Goal: Task Accomplishment & Management: Manage account settings

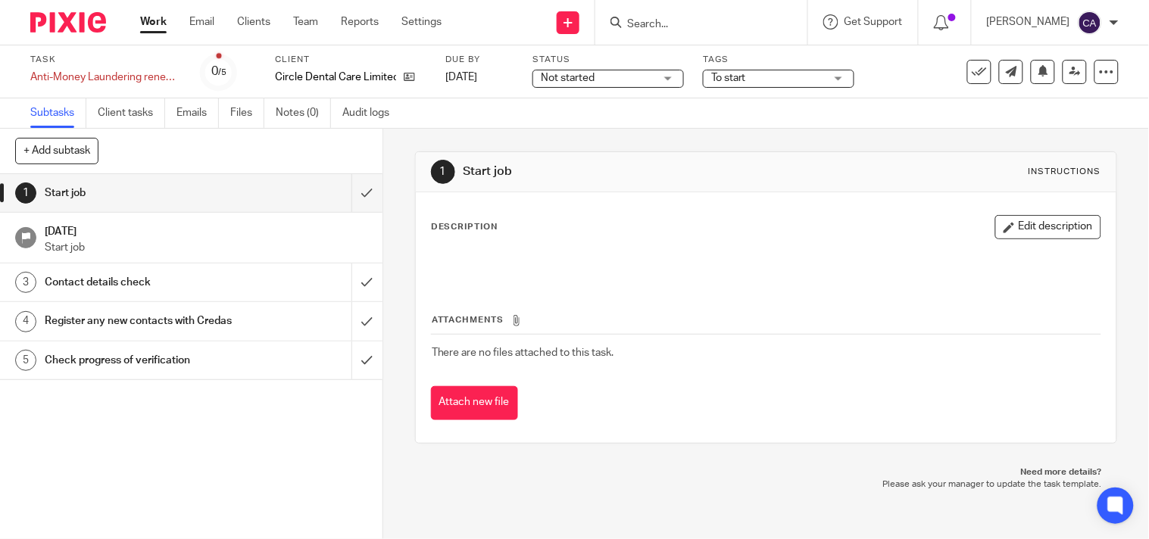
click at [641, 82] on span "Not started" at bounding box center [598, 78] width 114 height 16
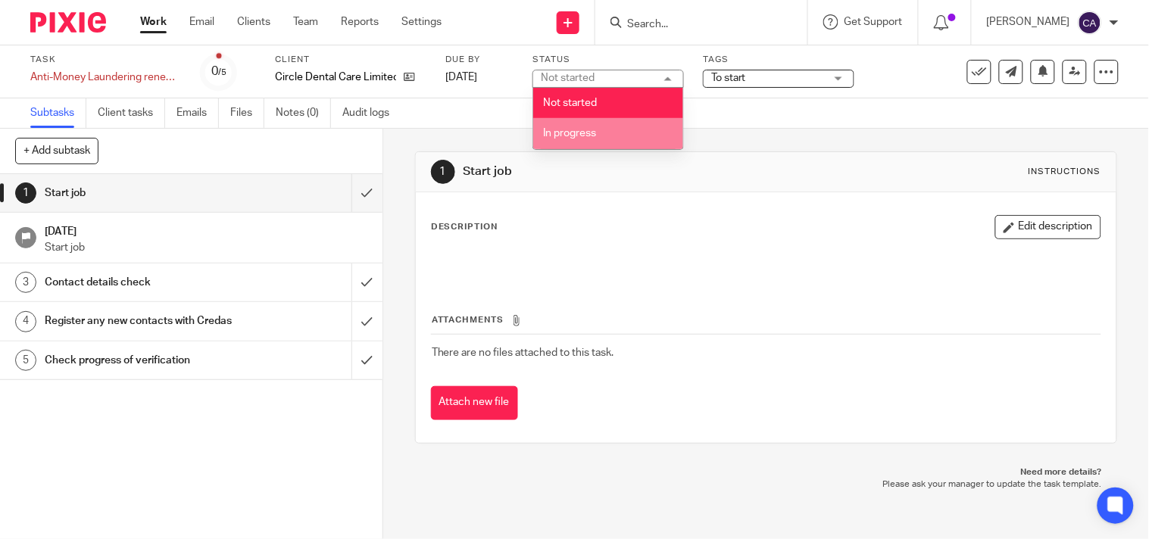
click at [603, 139] on li "In progress" at bounding box center [608, 133] width 150 height 31
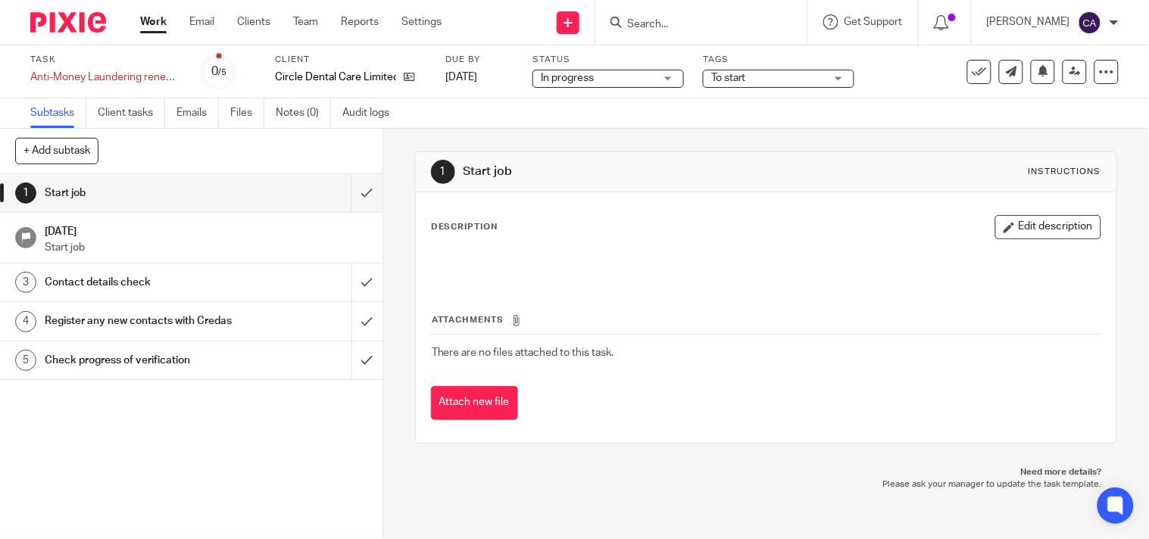
click at [751, 78] on span "To start" at bounding box center [768, 78] width 114 height 16
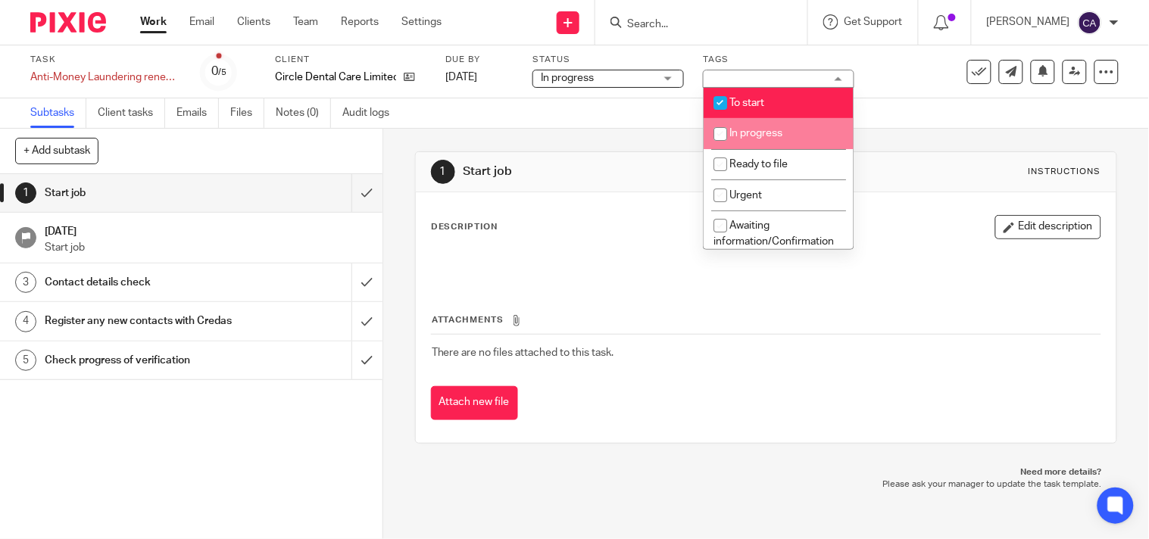
click at [745, 136] on span "In progress" at bounding box center [755, 133] width 53 height 11
checkbox input "true"
click at [744, 100] on span "To start" at bounding box center [746, 103] width 35 height 11
checkbox input "false"
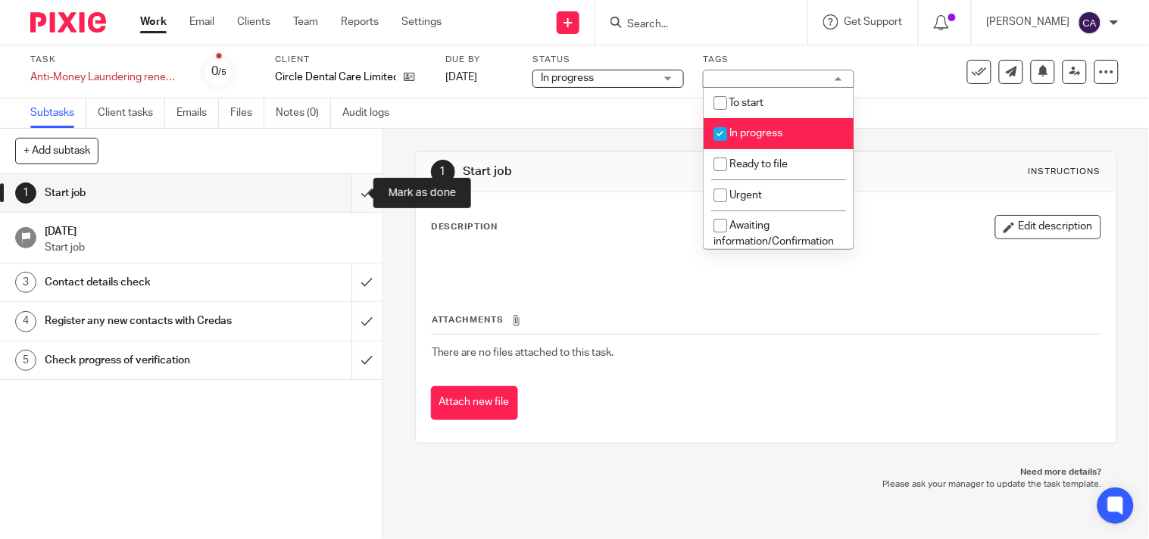
click at [353, 195] on input "submit" at bounding box center [191, 193] width 382 height 38
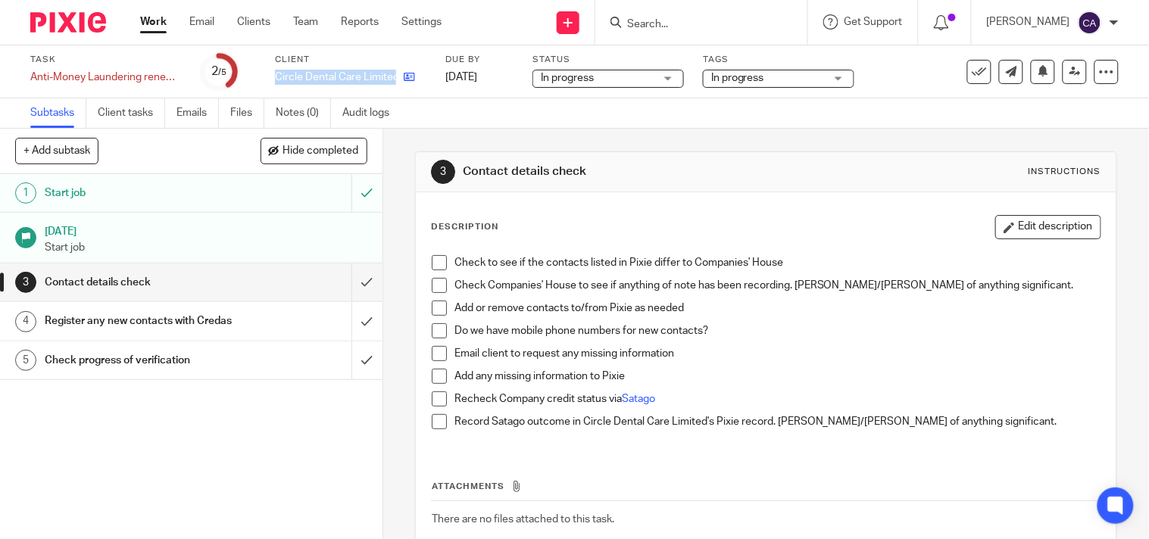
drag, startPoint x: 276, startPoint y: 76, endPoint x: 396, endPoint y: 73, distance: 120.4
click at [396, 73] on div "Circle Dental Care Limited" at bounding box center [350, 77] width 151 height 15
copy div "Circle Dental Care Limited"
click at [357, 267] on input "submit" at bounding box center [191, 283] width 382 height 38
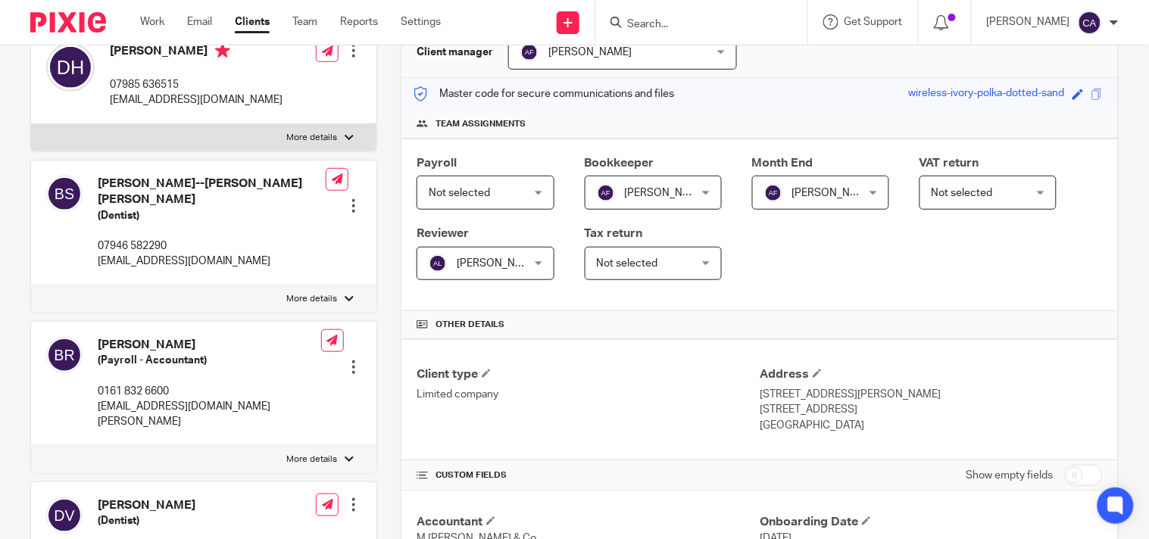
scroll to position [168, 0]
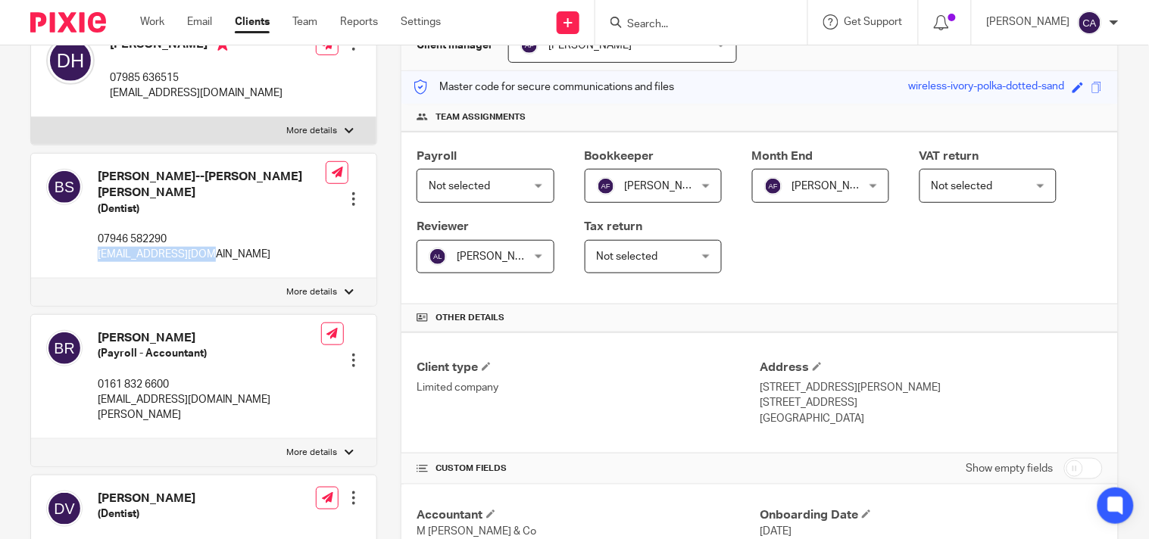
drag, startPoint x: 206, startPoint y: 242, endPoint x: 96, endPoint y: 241, distance: 109.8
click at [96, 241] on div "[PERSON_NAME]--[PERSON_NAME] [PERSON_NAME] (Dentist) 07946 582290 [EMAIL_ADDRES…" at bounding box center [185, 215] width 279 height 109
copy p "[EMAIL_ADDRESS][DOMAIN_NAME]"
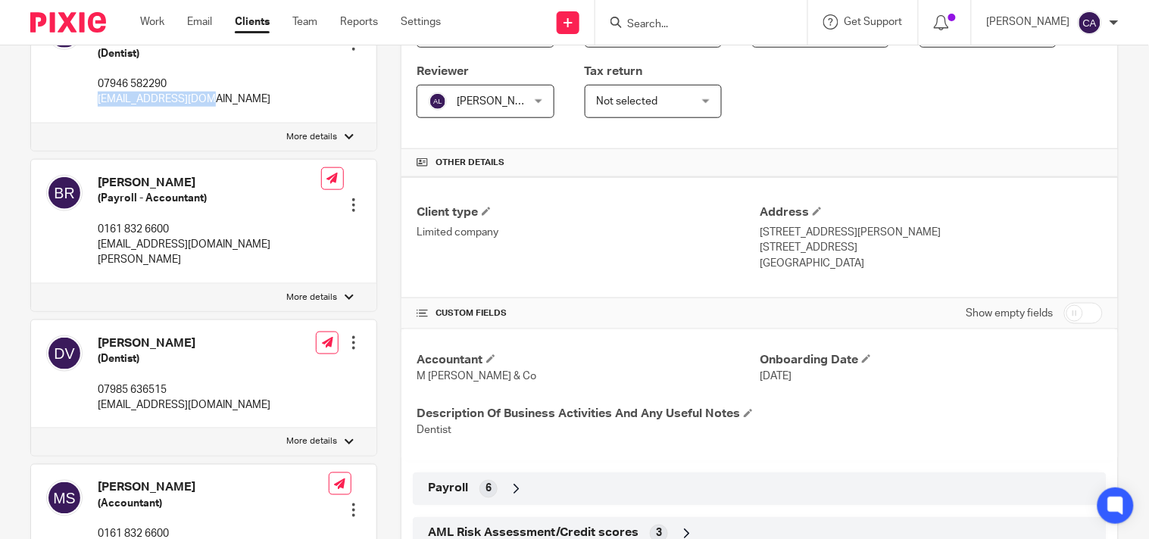
scroll to position [336, 0]
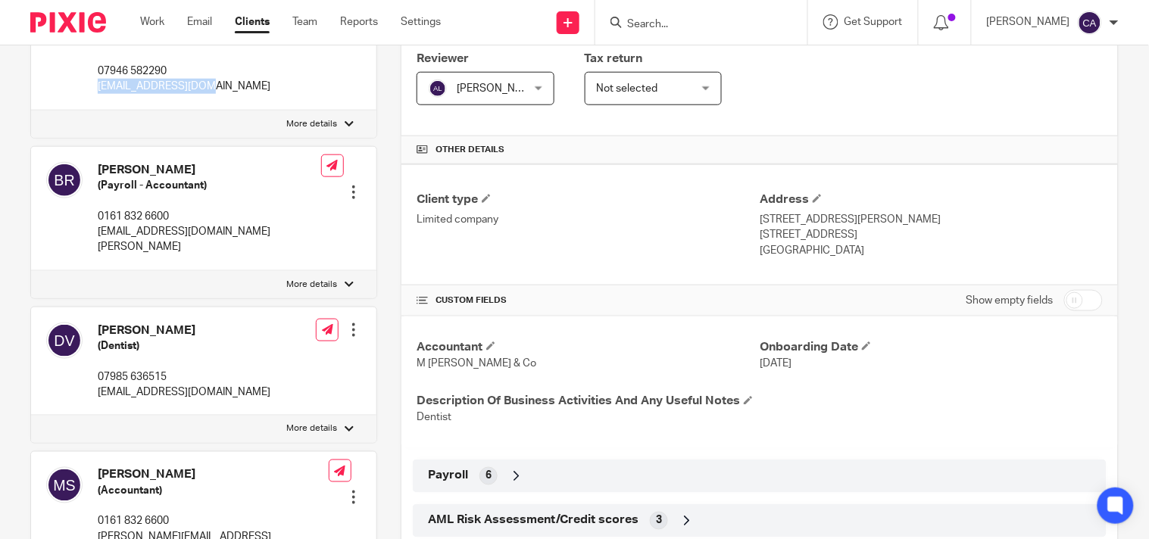
click at [1075, 301] on input "checkbox" at bounding box center [1083, 300] width 39 height 21
checkbox input "true"
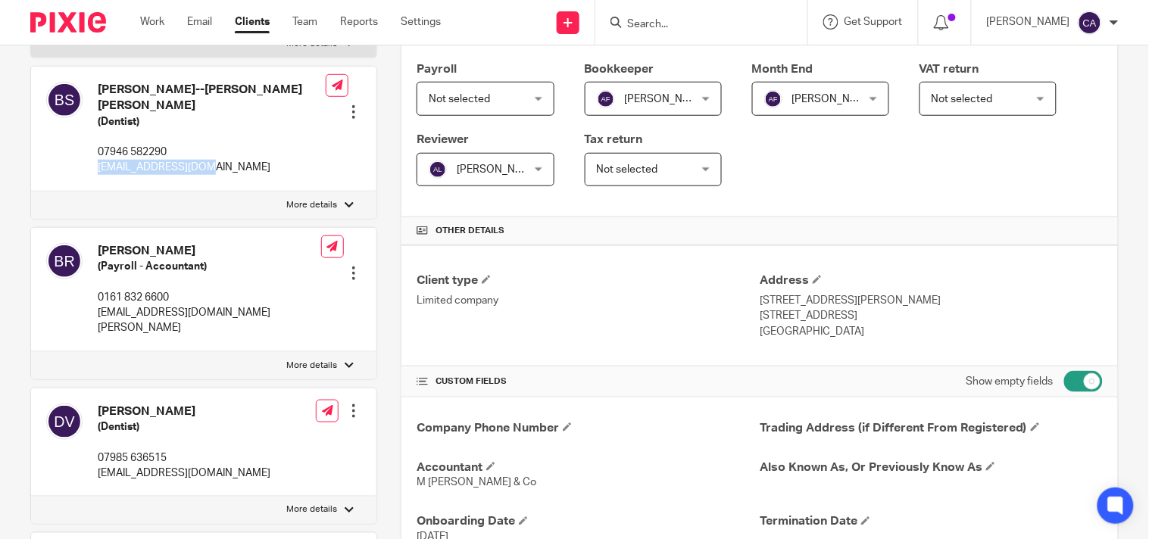
scroll to position [252, 0]
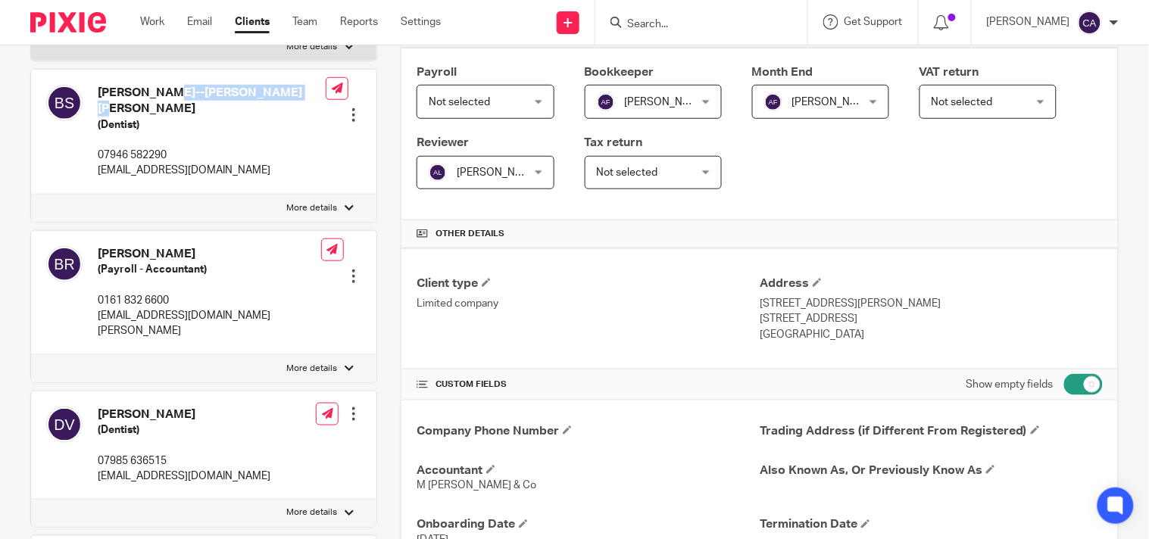
drag, startPoint x: 239, startPoint y: 86, endPoint x: 98, endPoint y: 77, distance: 140.4
click at [98, 77] on div "Balraj--Singh Sekhon (Dentist) 07946 582290 balrajs@hotmail.com Edit contact Cr…" at bounding box center [203, 132] width 345 height 125
copy h4 "Balraj--Singh Sekhon"
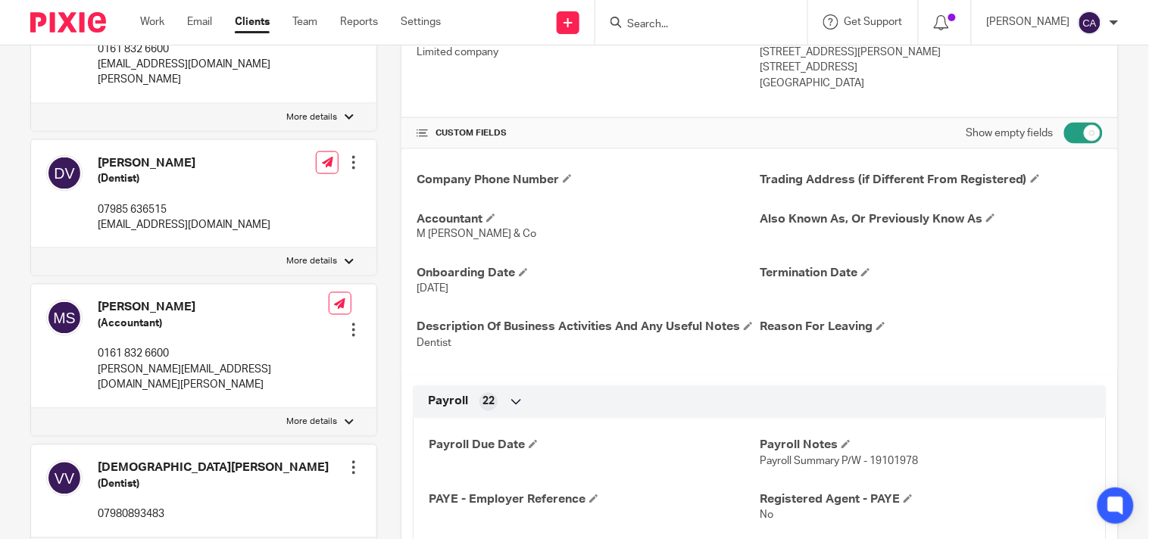
scroll to position [504, 0]
drag, startPoint x: 141, startPoint y: 424, endPoint x: 71, endPoint y: 424, distance: 69.7
click at [71, 445] on div "Vaibhav Vyas (Dentist) 07980893483 Edit contact Create client from contact Expo…" at bounding box center [203, 491] width 345 height 93
copy div "Vaibhav Vyas"
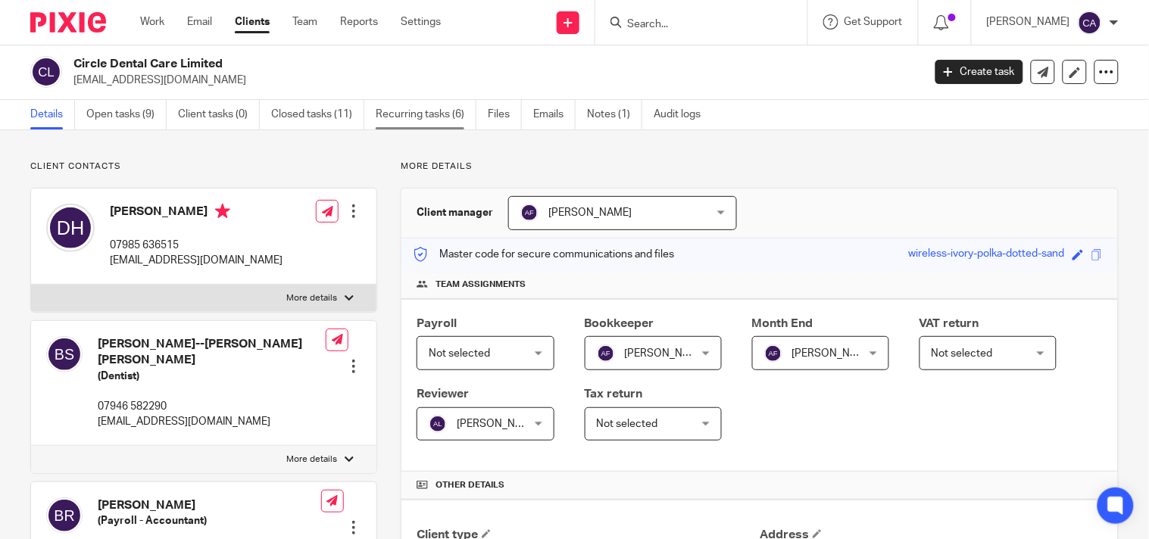
scroll to position [0, 0]
drag, startPoint x: 254, startPoint y: 62, endPoint x: 70, endPoint y: 61, distance: 183.3
click at [70, 61] on div "Circle Dental Care Limited dentists@live.co.uk" at bounding box center [471, 73] width 882 height 32
copy h2 "Circle Dental Care Limited"
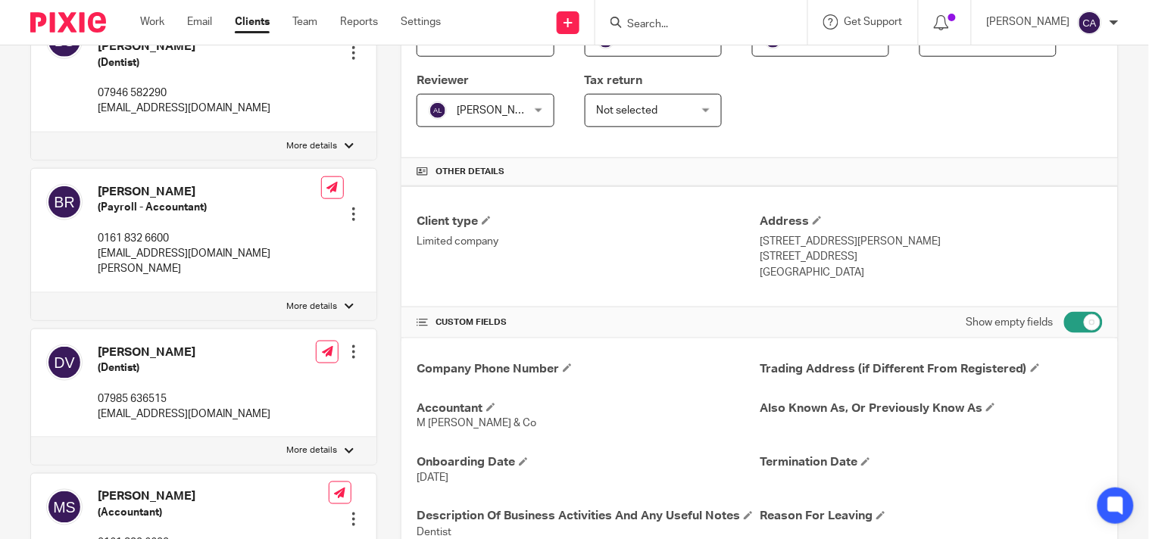
scroll to position [336, 0]
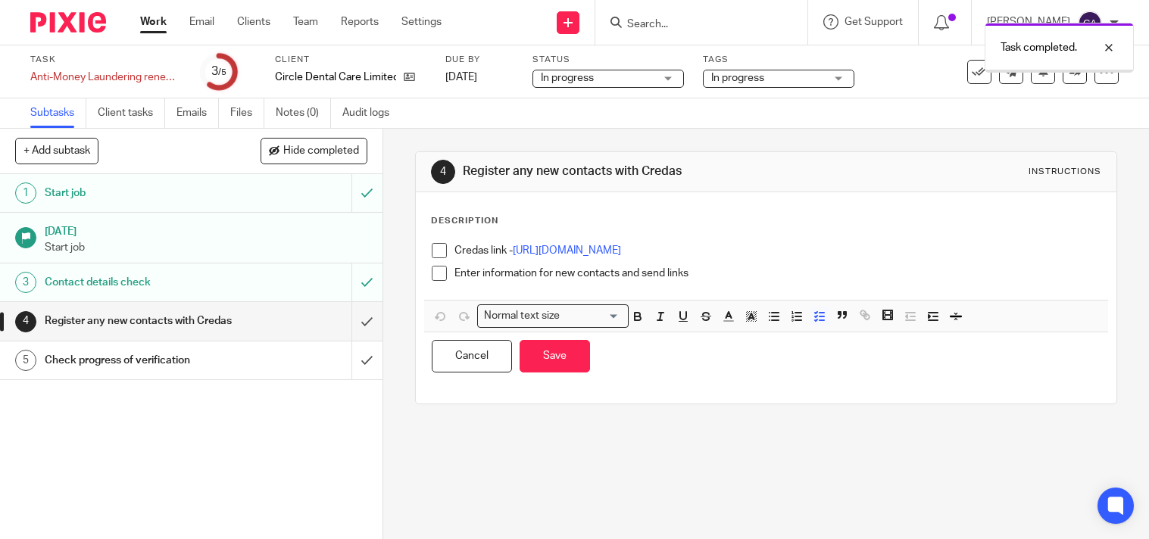
click at [724, 283] on div "Enter information for new contacts and send links" at bounding box center [777, 277] width 646 height 23
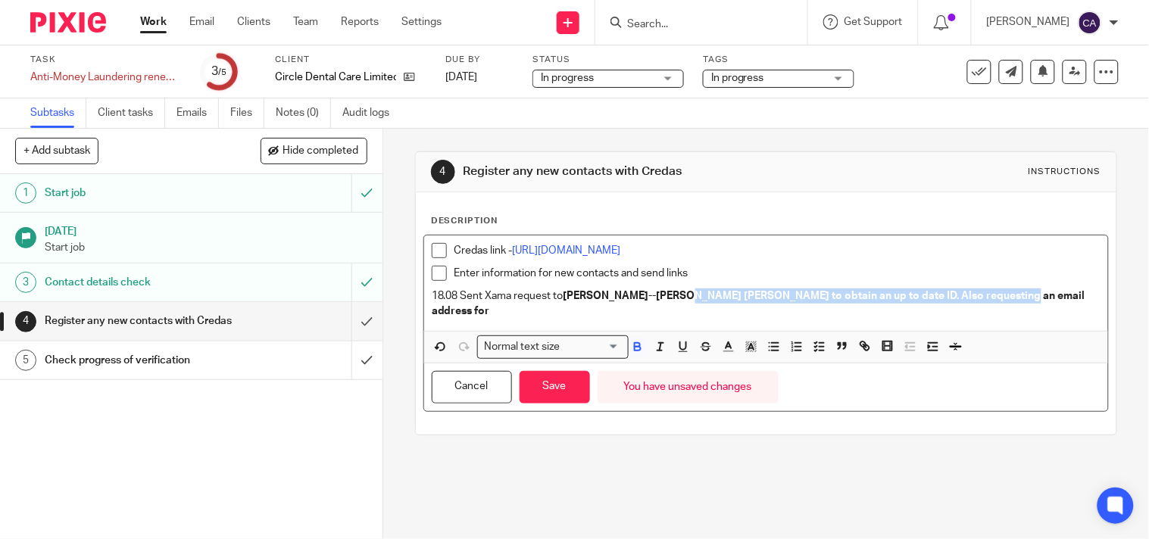
drag, startPoint x: 983, startPoint y: 301, endPoint x: 669, endPoint y: 294, distance: 314.4
click at [669, 294] on p "18.08 Sent Xama request to Balraj--Singh Sekhon to obtain an up to date ID. Als…" at bounding box center [766, 304] width 669 height 31
click at [636, 340] on icon "button" at bounding box center [638, 347] width 14 height 14
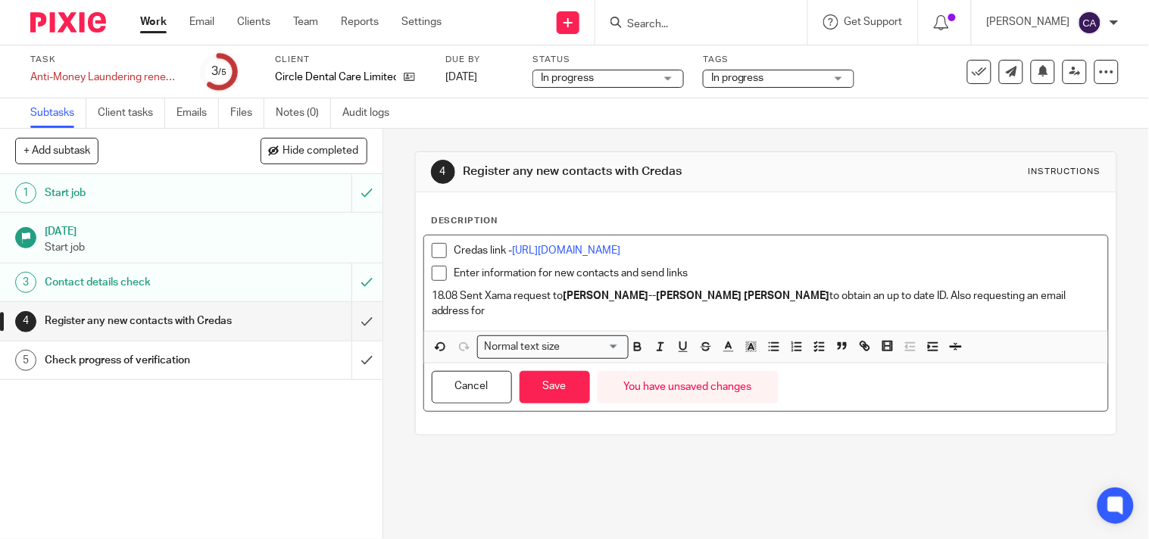
click at [991, 295] on p "18.08 Sent Xama request to Balraj--Singh Sekhon to obtain an up to date ID. Als…" at bounding box center [766, 304] width 669 height 31
click at [980, 297] on p "18.08 Sent Xama request to Balraj--Singh Sekhon to obtain an up to date ID. Als…" at bounding box center [766, 304] width 669 height 31
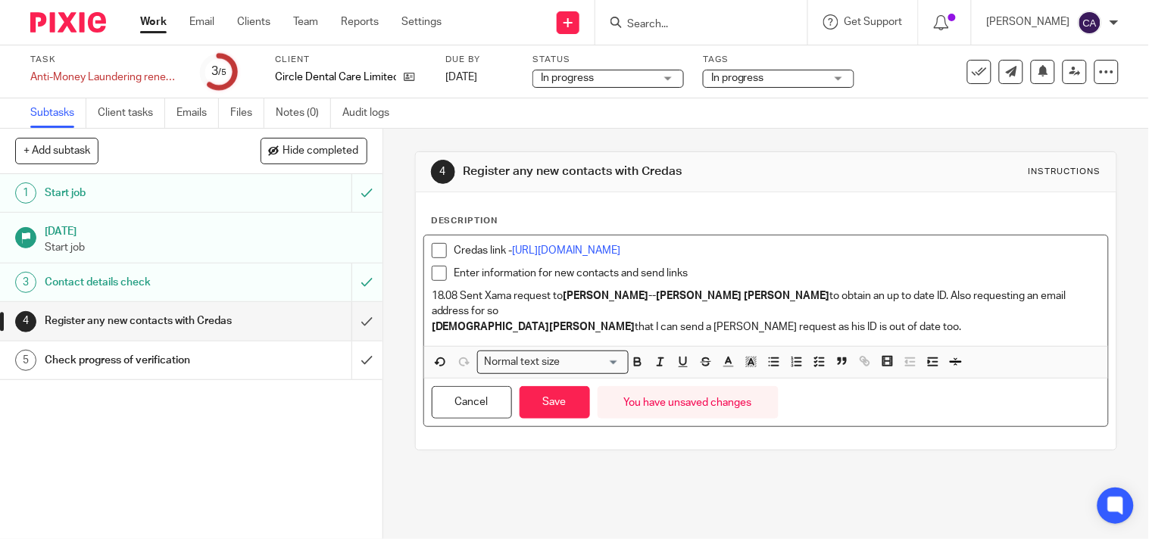
click at [804, 307] on p "18.08 Sent Xama request to Balraj--Singh Sekhon to obtain an up to date ID. Als…" at bounding box center [766, 312] width 669 height 46
click at [716, 280] on p "Enter information for new contacts and send links" at bounding box center [777, 273] width 646 height 15
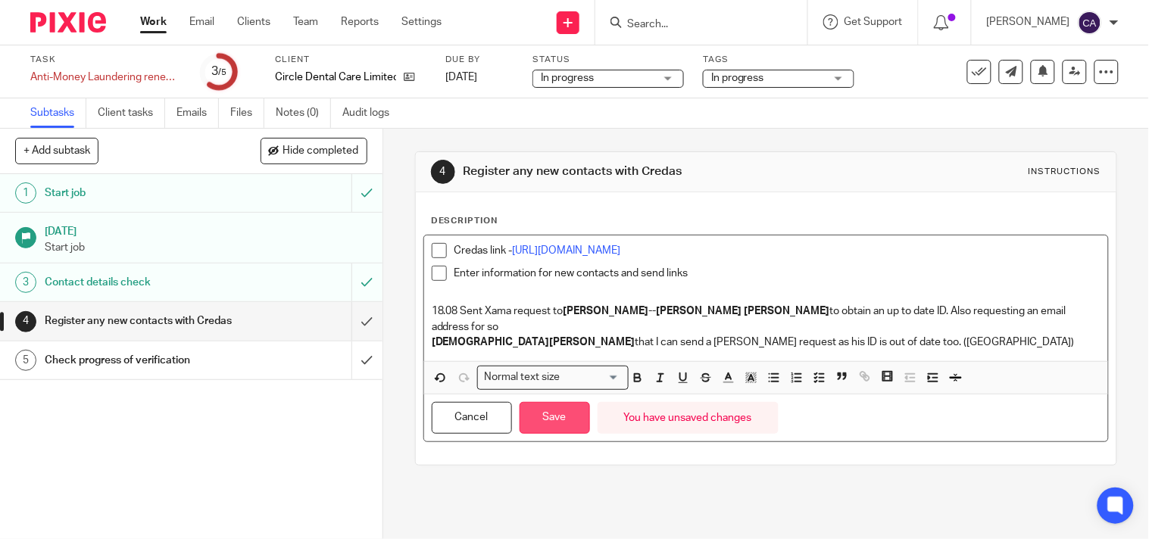
click at [543, 413] on button "Save" at bounding box center [555, 418] width 70 height 33
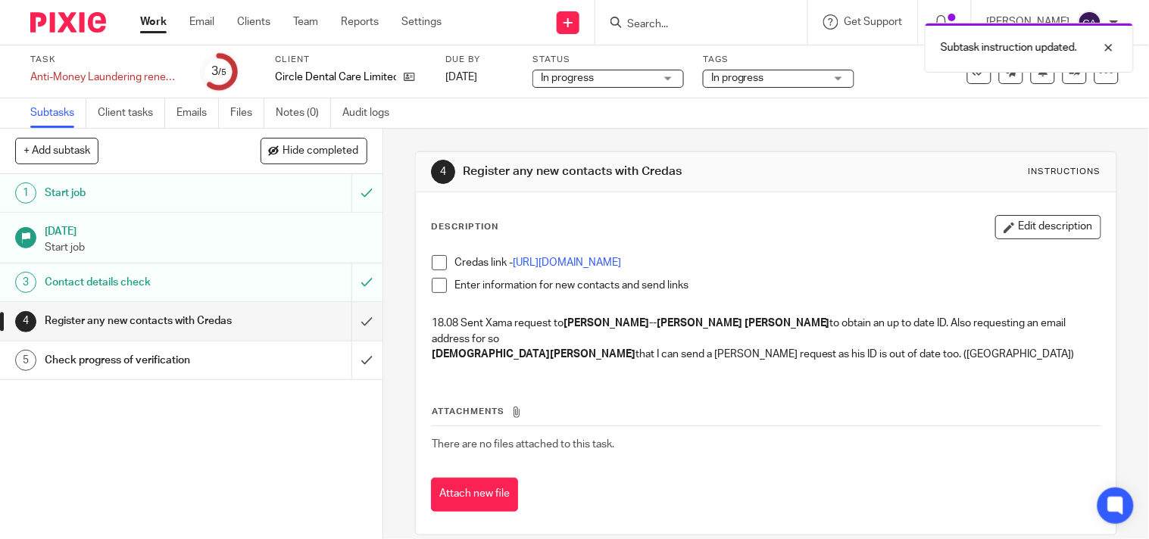
click at [145, 20] on link "Work" at bounding box center [153, 21] width 27 height 15
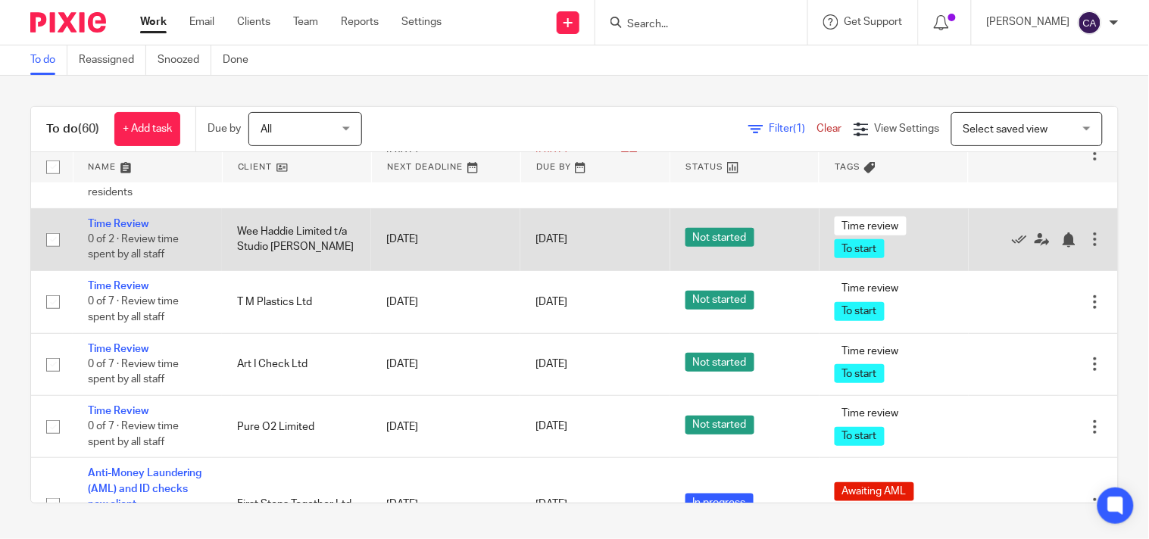
scroll to position [3050, 0]
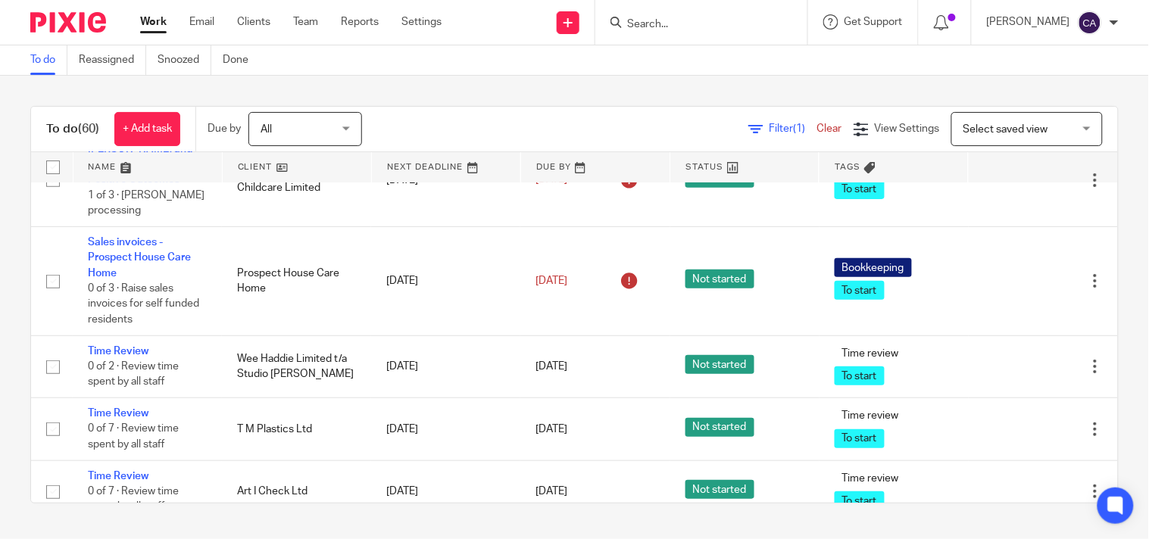
click at [101, 108] on link "Anti-Money Laundering renewals - existing clients" at bounding box center [145, 87] width 114 height 42
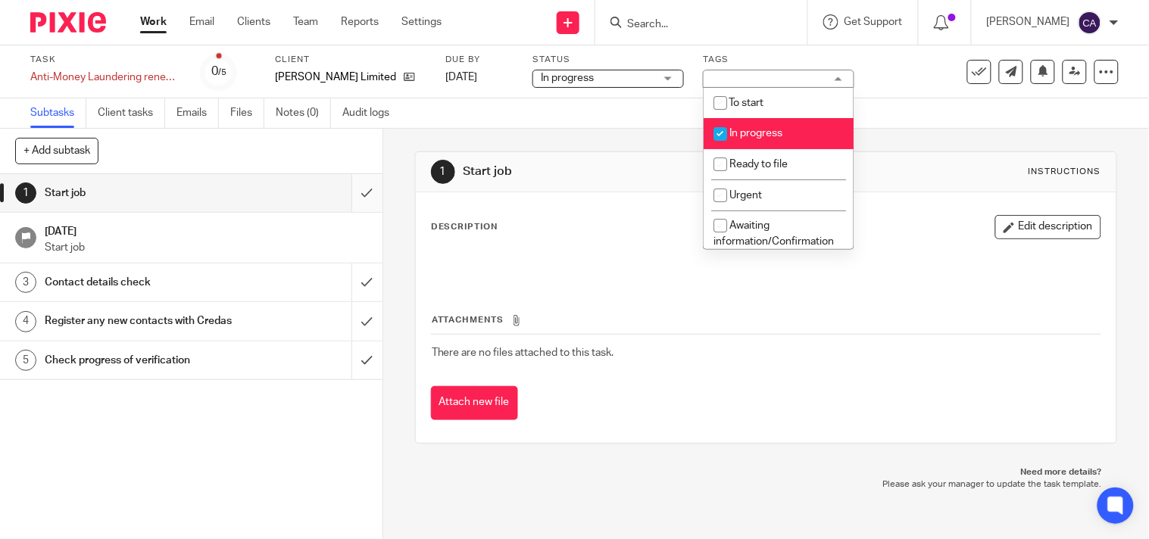
click at [345, 190] on input "submit" at bounding box center [191, 193] width 382 height 38
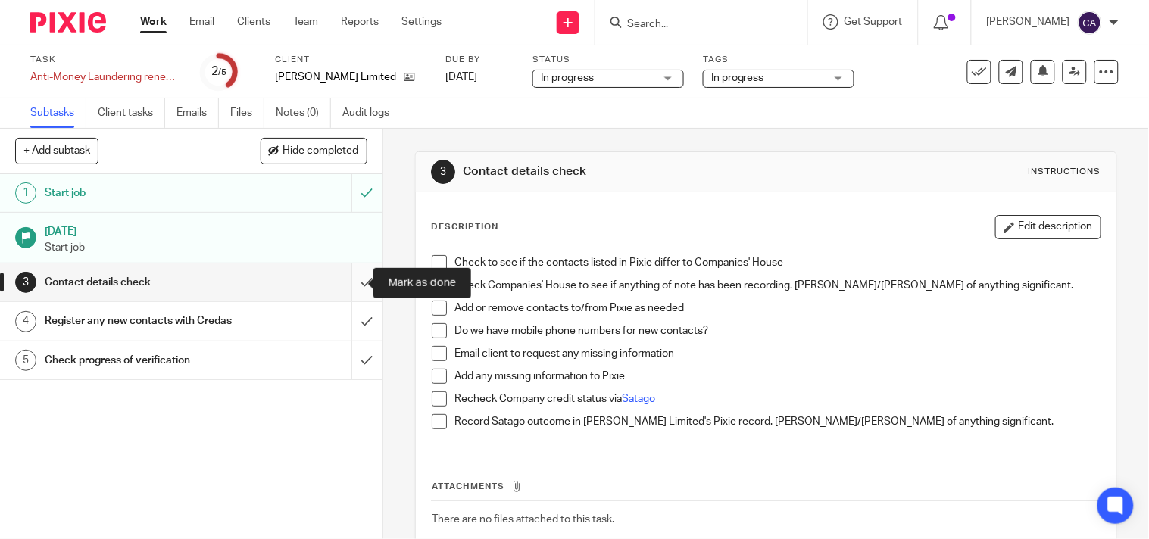
click at [346, 277] on input "submit" at bounding box center [191, 283] width 382 height 38
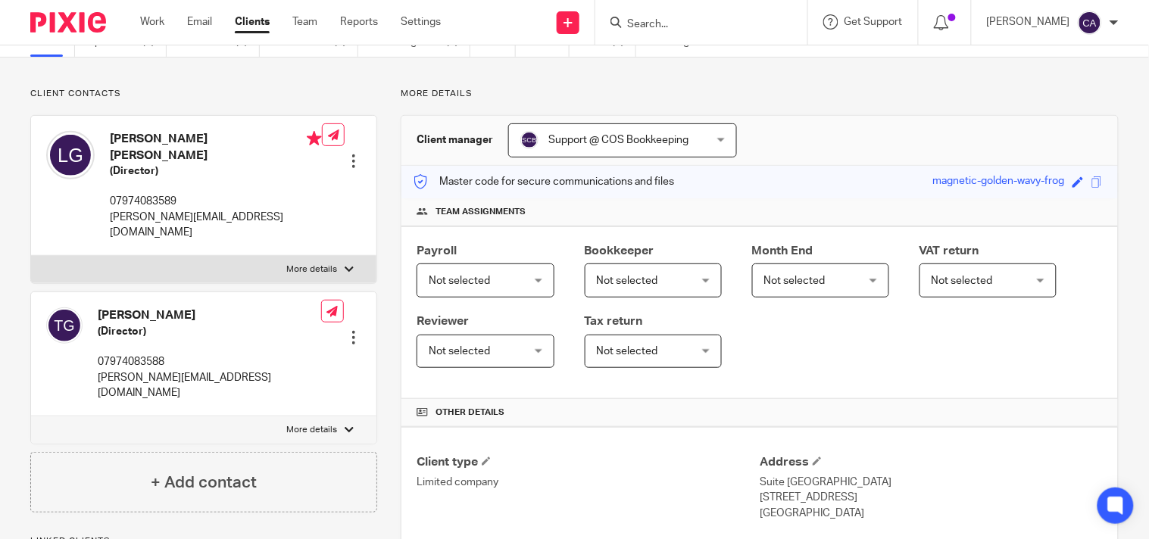
scroll to position [252, 0]
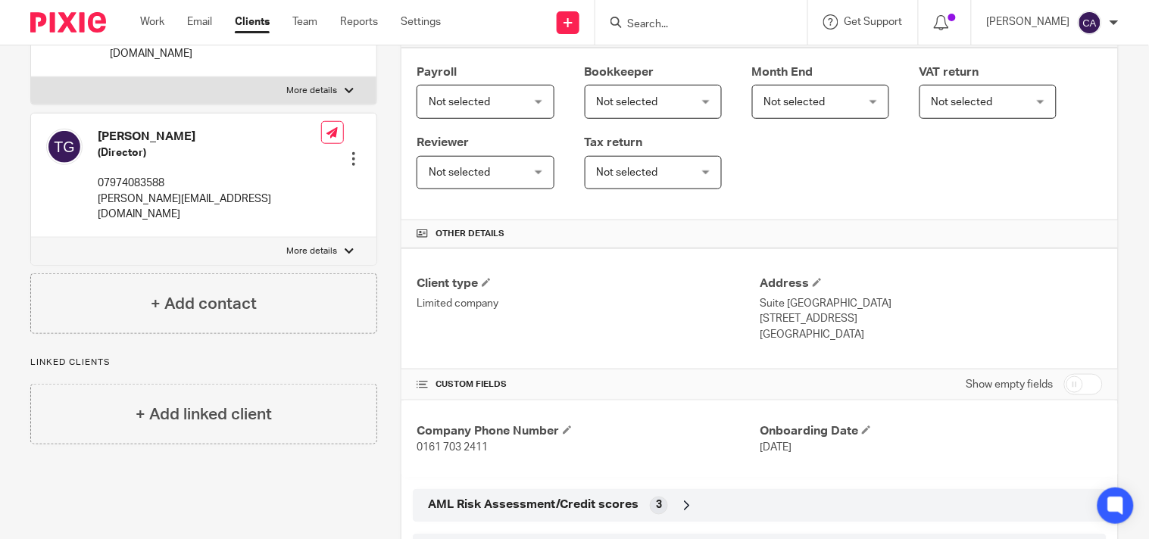
click at [1080, 385] on input "checkbox" at bounding box center [1083, 384] width 39 height 21
checkbox input "true"
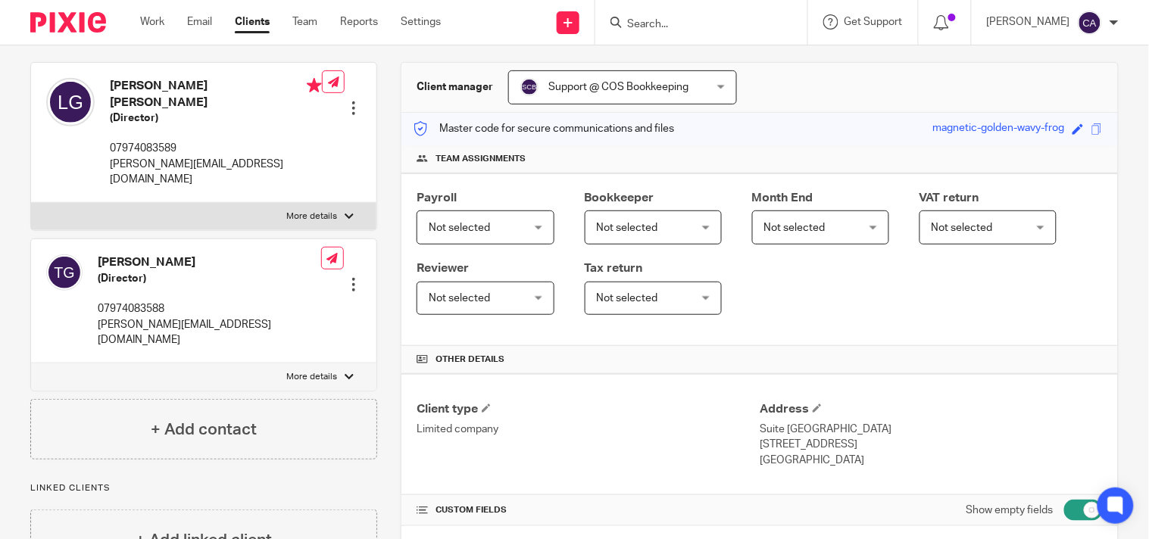
scroll to position [0, 0]
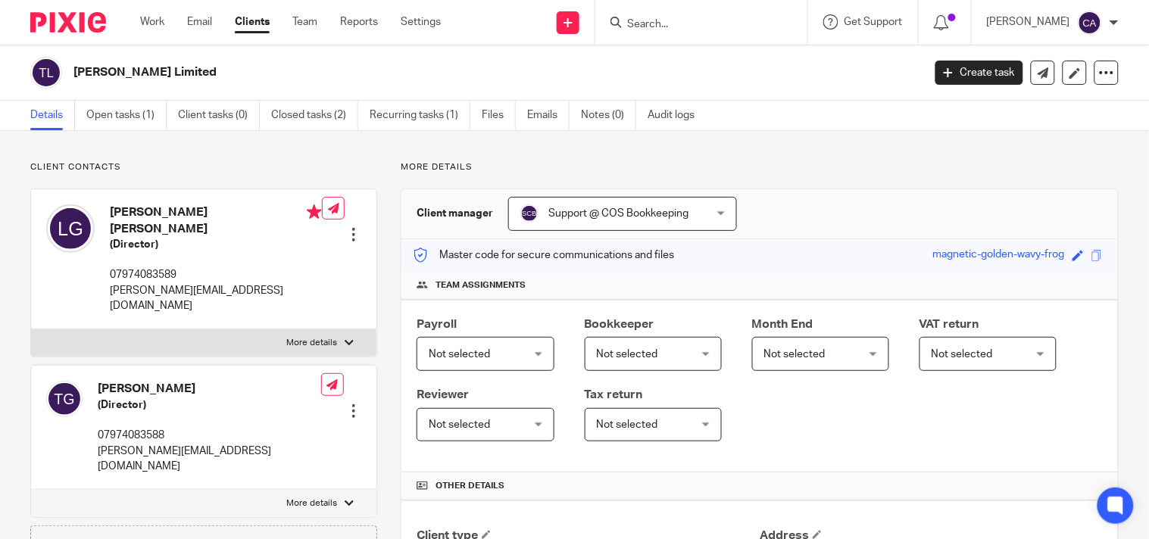
click at [695, 10] on div at bounding box center [701, 22] width 212 height 45
click at [657, 24] on input "Search" at bounding box center [694, 25] width 136 height 14
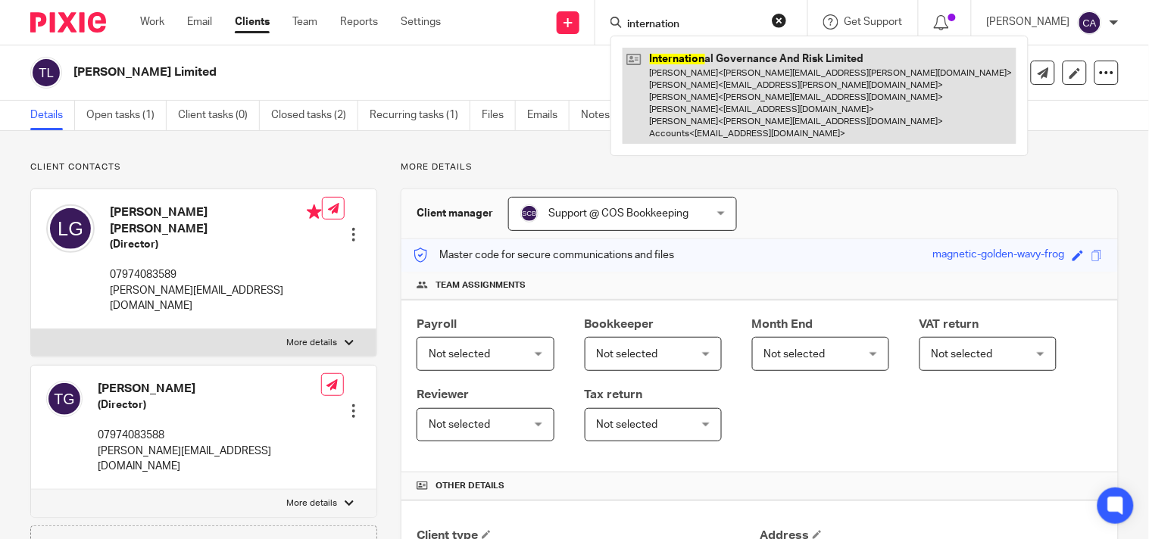
type input "internation"
click at [694, 58] on link at bounding box center [820, 96] width 394 height 96
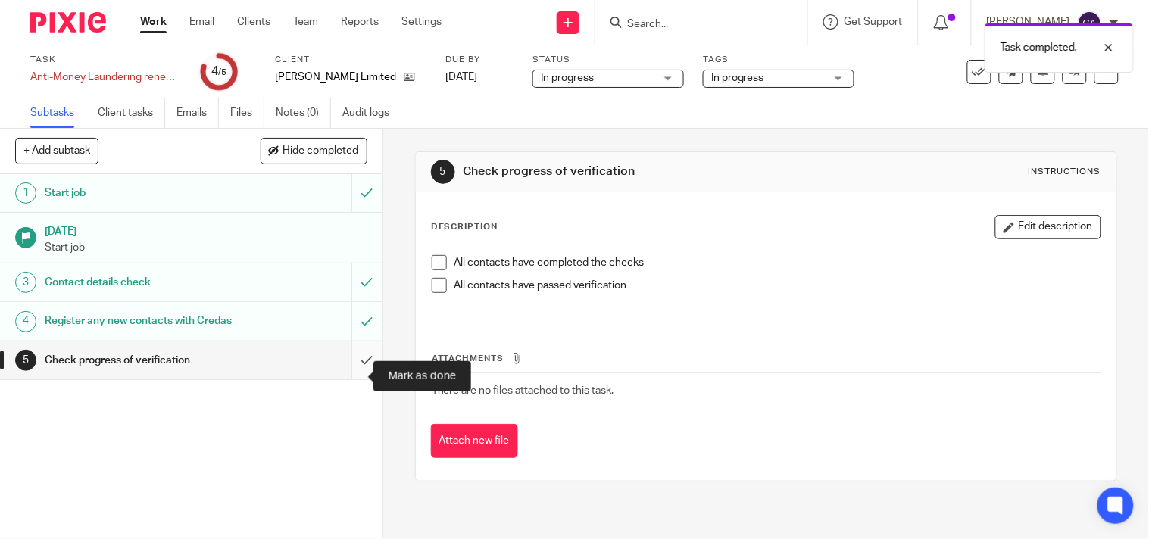
click at [358, 379] on input "submit" at bounding box center [191, 361] width 382 height 38
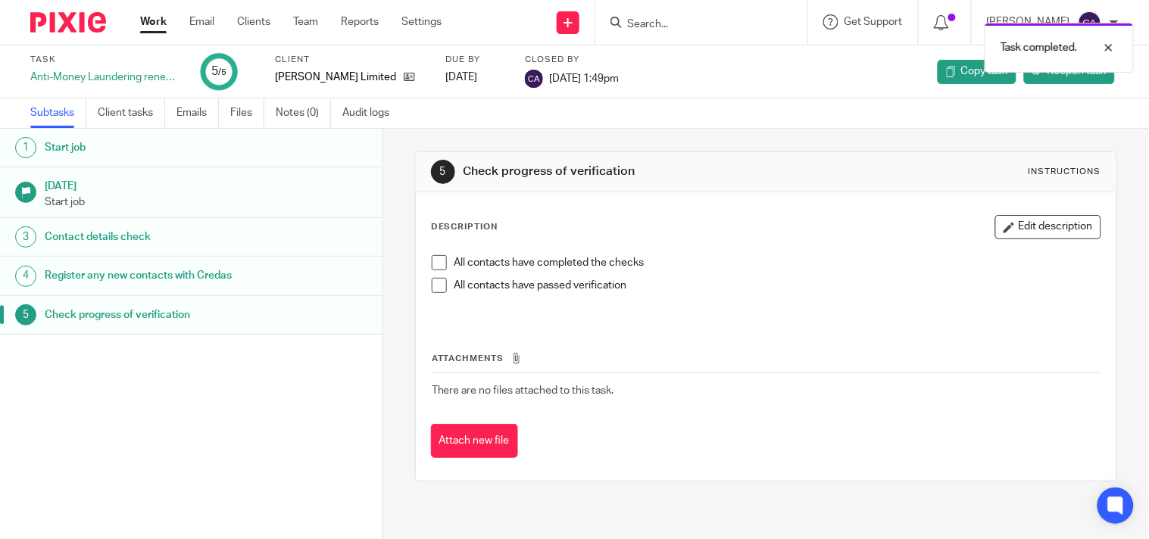
click at [145, 16] on link "Work" at bounding box center [153, 21] width 27 height 15
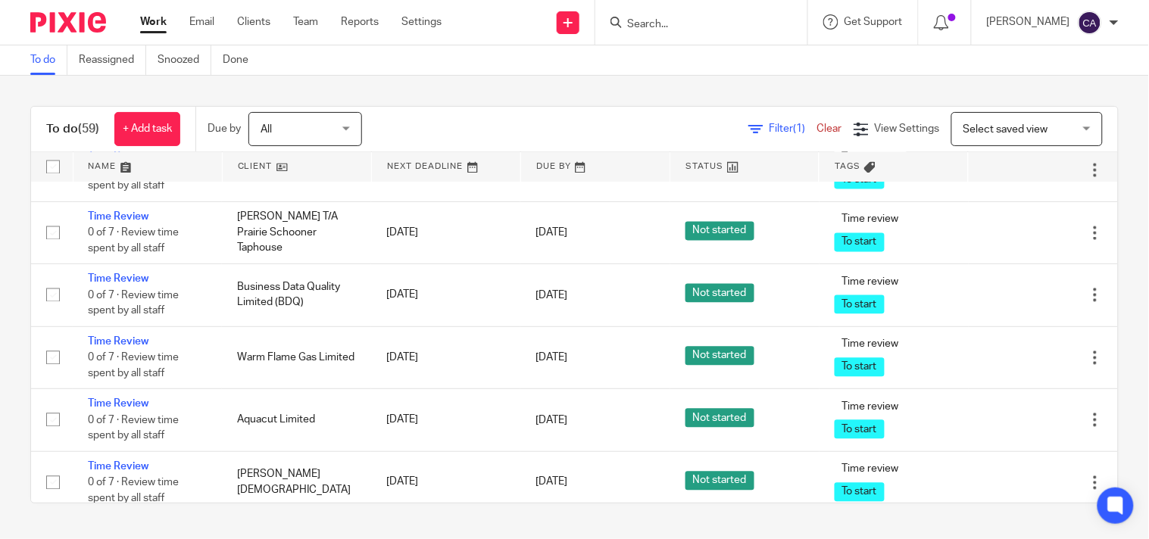
scroll to position [3645, 0]
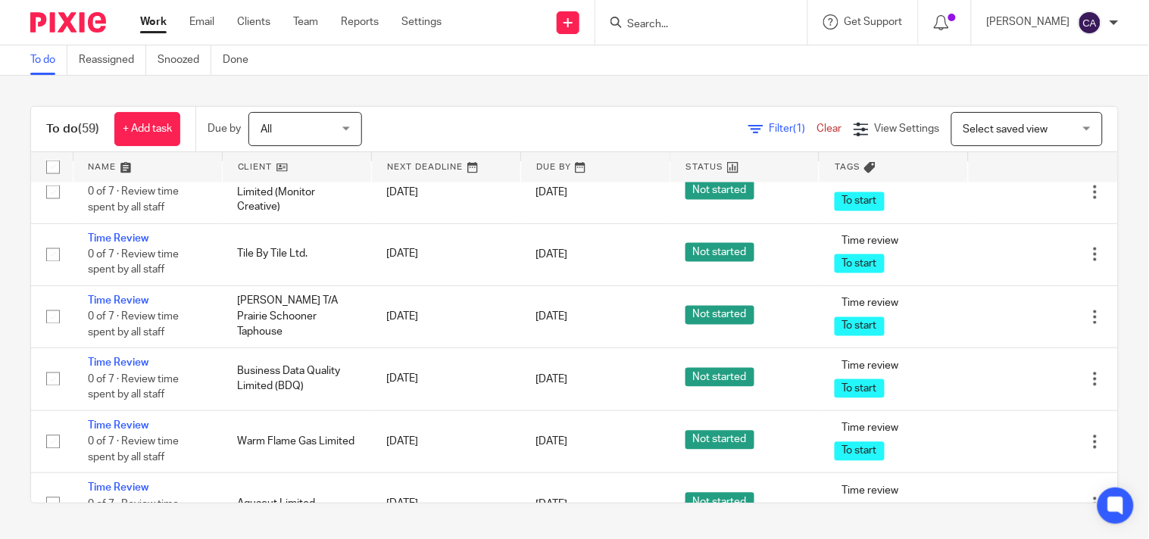
click at [114, 136] on link "Anti-Money Laundering renewals - existing clients" at bounding box center [145, 115] width 114 height 42
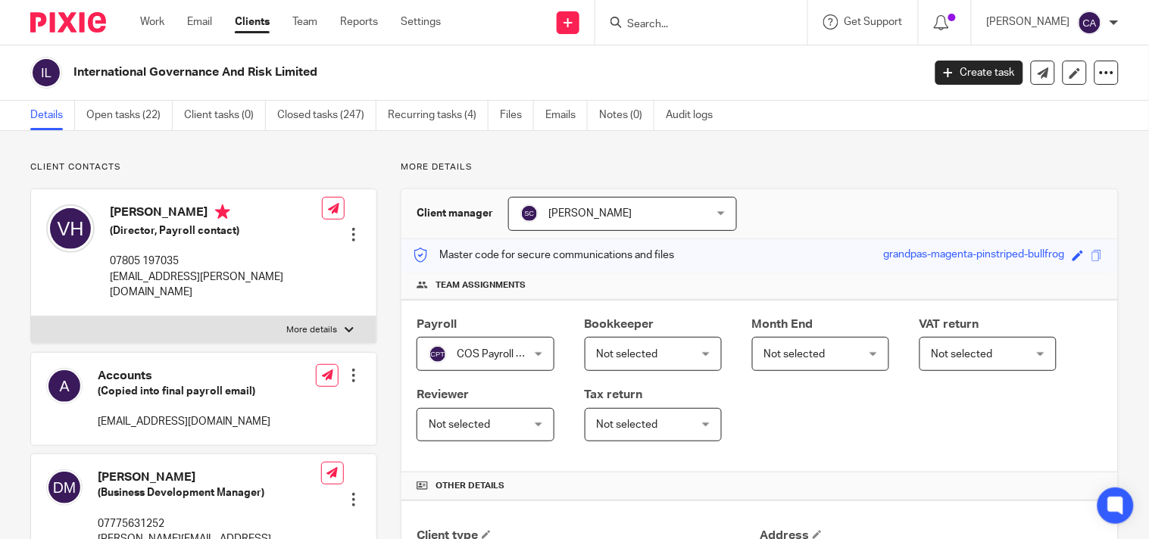
click at [688, 30] on input "Search" at bounding box center [694, 25] width 136 height 14
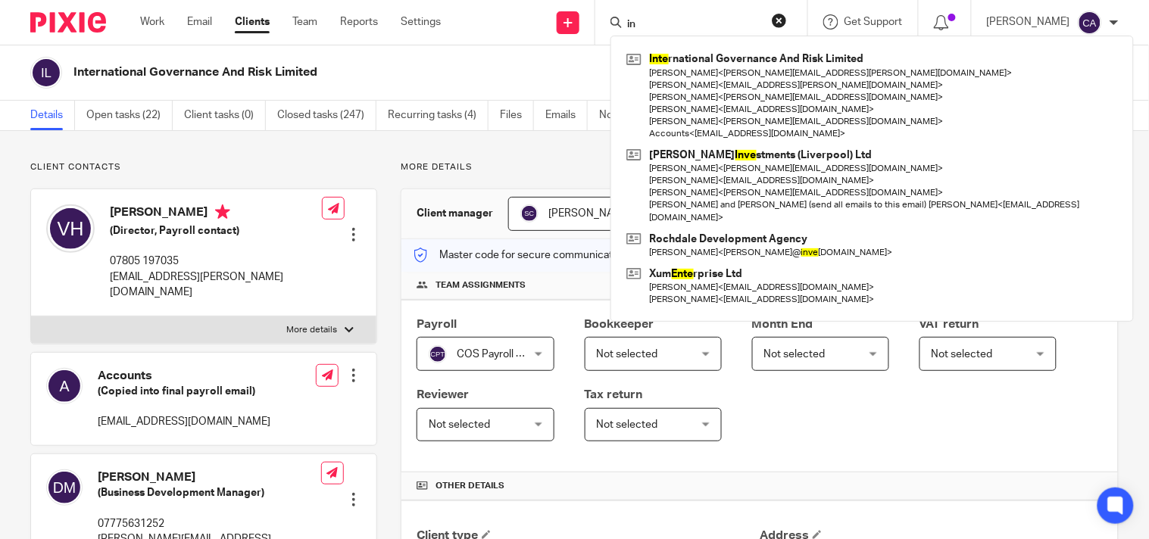
type input "i"
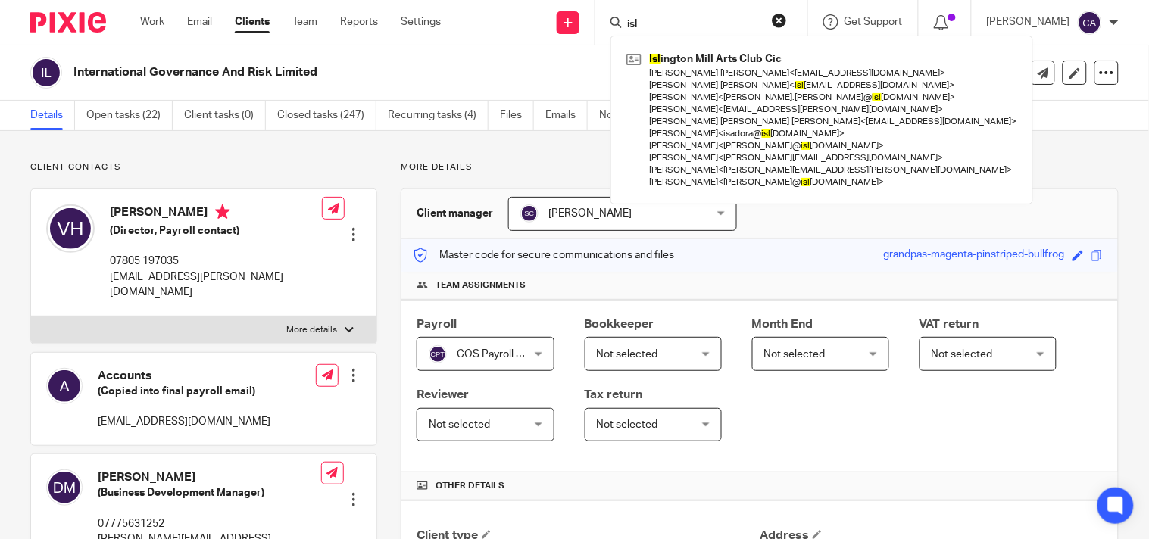
type input "isl"
drag, startPoint x: 351, startPoint y: 76, endPoint x: 73, endPoint y: 68, distance: 277.3
click at [73, 68] on h2 "International Governance And Risk Limited" at bounding box center [408, 72] width 671 height 16
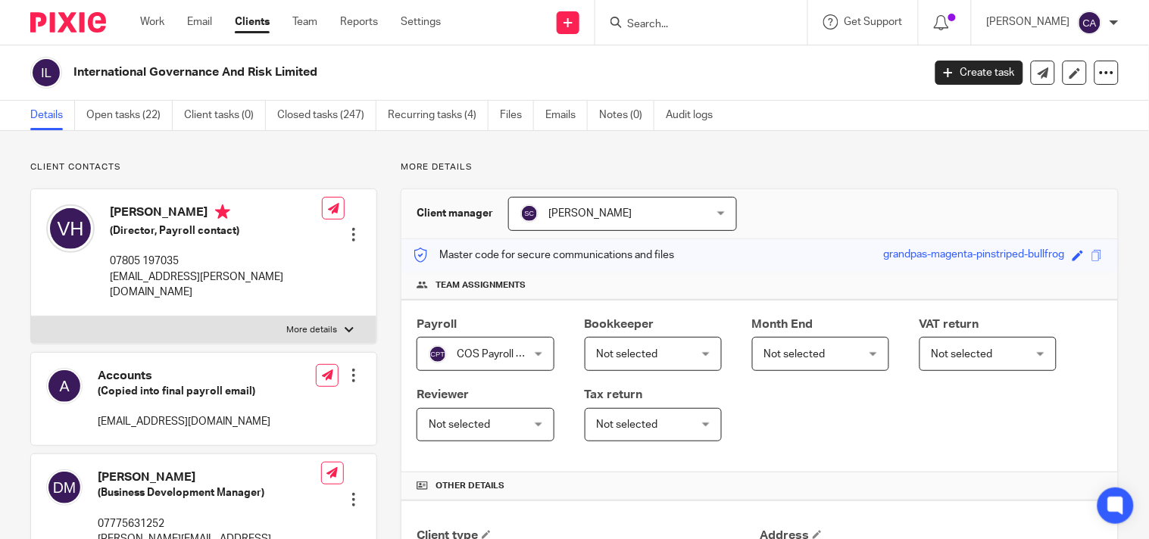
copy h2 "International Governance And Risk Limited"
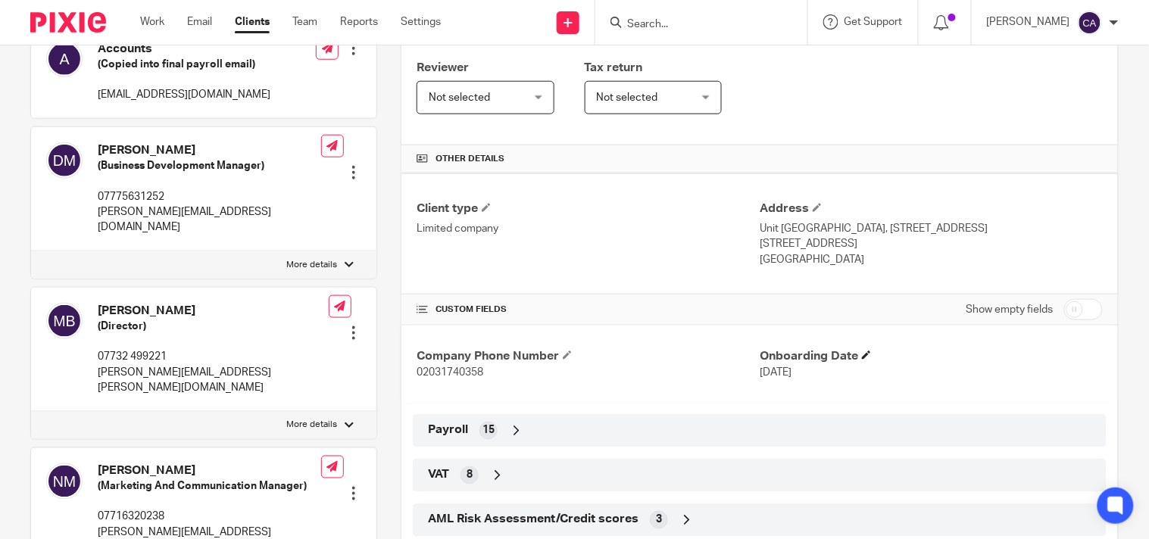
scroll to position [336, 0]
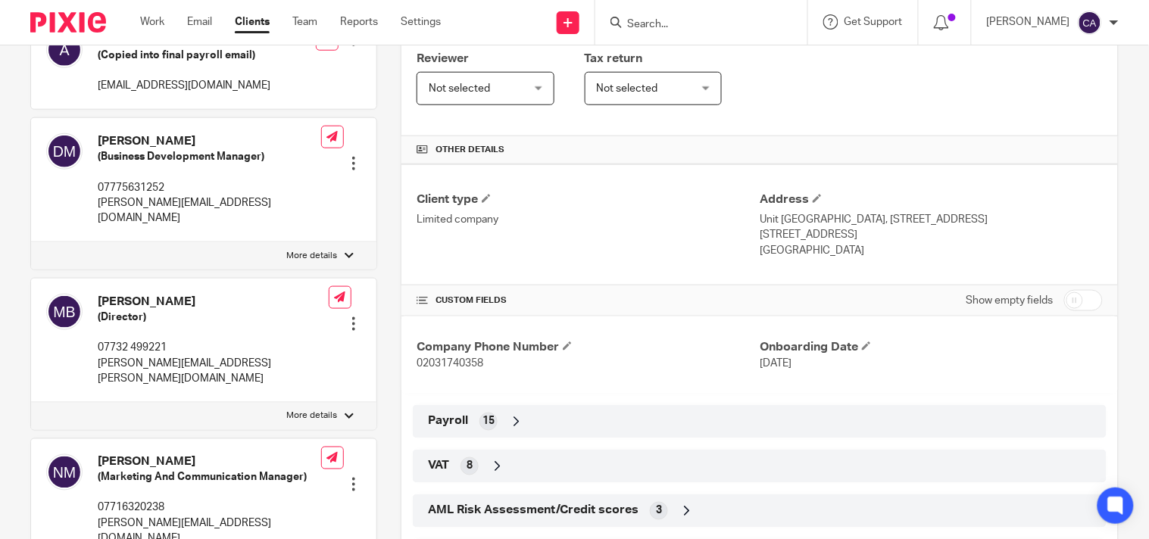
click at [1077, 305] on input "checkbox" at bounding box center [1083, 300] width 39 height 21
checkbox input "true"
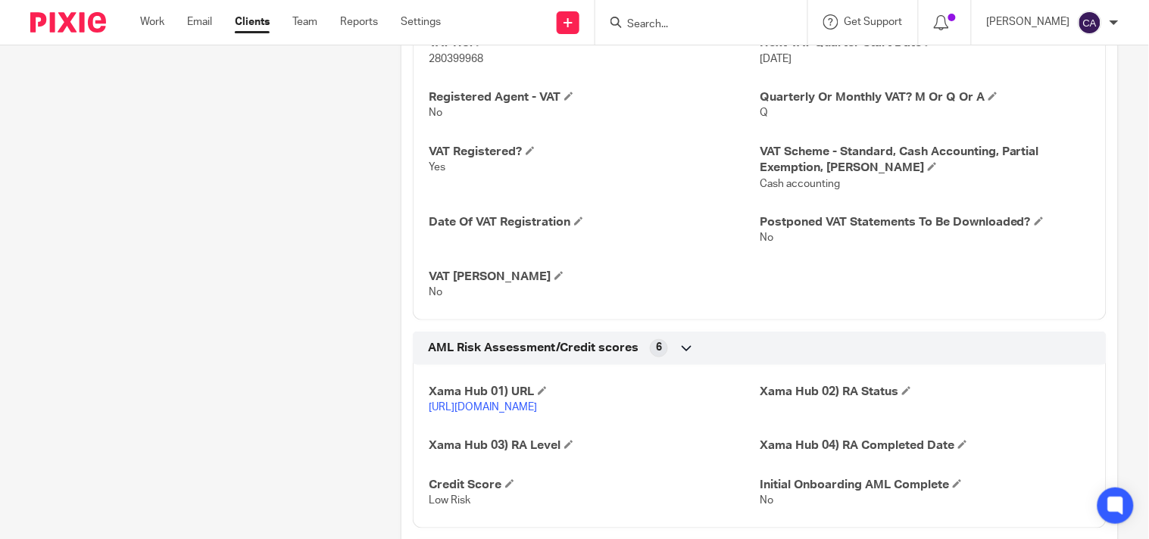
scroll to position [1515, 0]
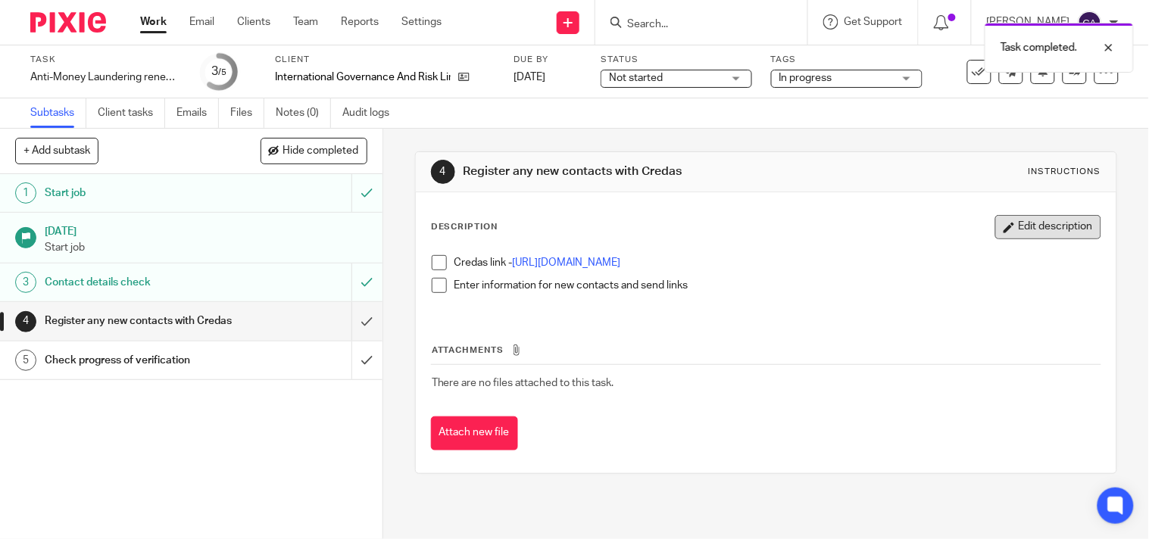
click at [1011, 230] on button "Edit description" at bounding box center [1048, 227] width 106 height 24
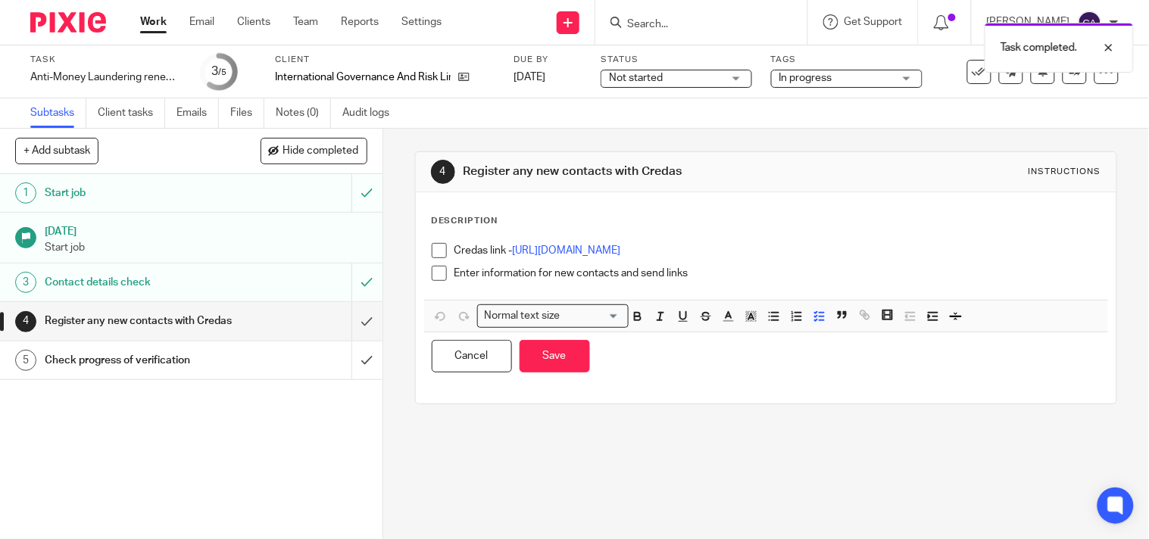
click at [709, 282] on div "Enter information for new contacts and send links" at bounding box center [777, 277] width 646 height 23
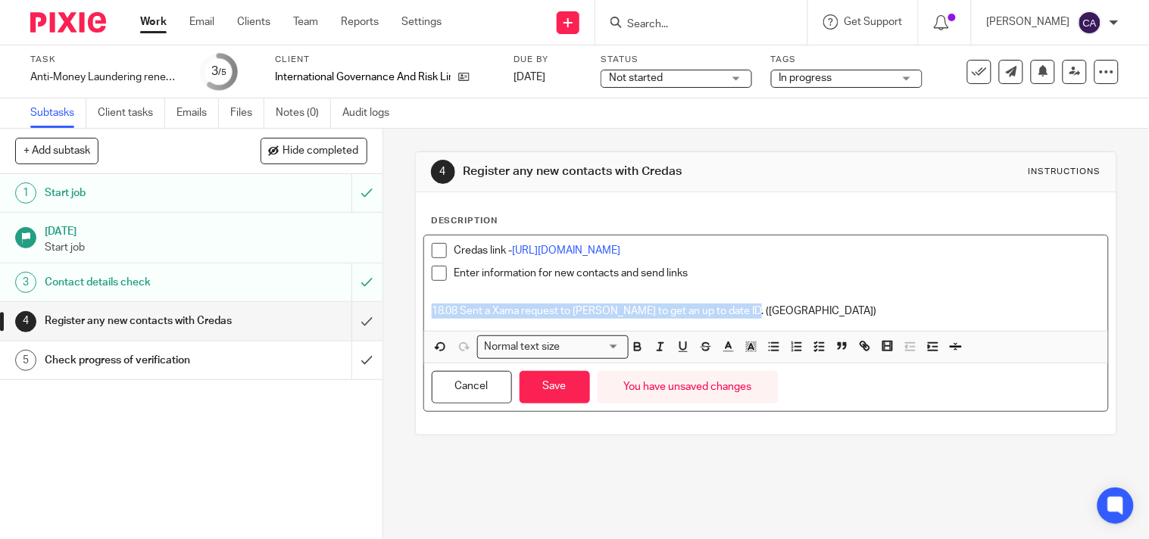
drag, startPoint x: 570, startPoint y: 311, endPoint x: 412, endPoint y: 319, distance: 158.5
click at [416, 319] on div "Description Credas link - https://portal.credas.co.uk/auth/login Enter informat…" at bounding box center [766, 313] width 701 height 242
click at [631, 342] on icon "button" at bounding box center [638, 347] width 14 height 14
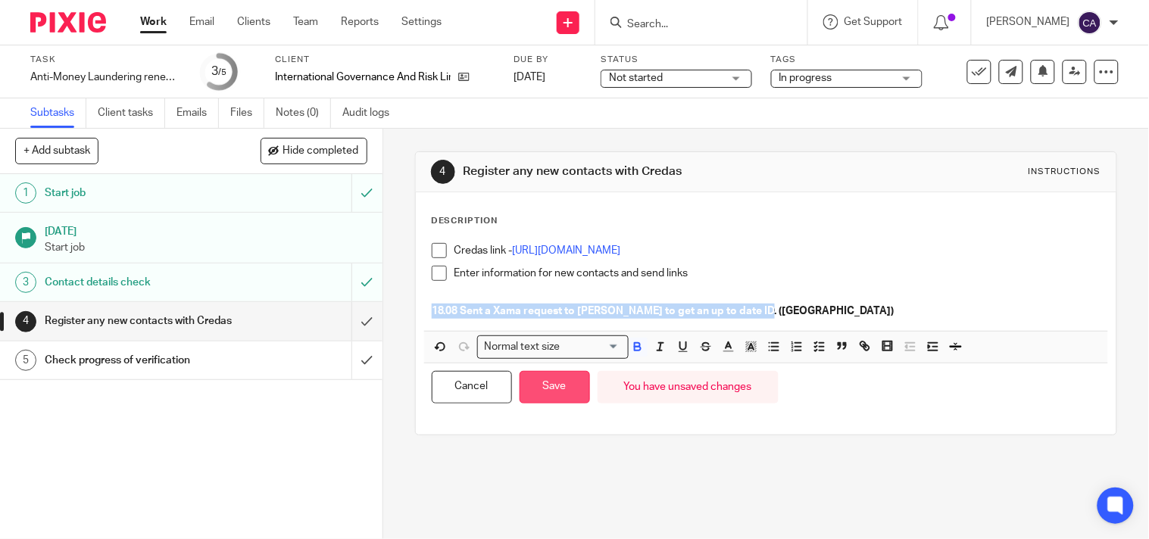
click at [549, 386] on button "Save" at bounding box center [555, 387] width 70 height 33
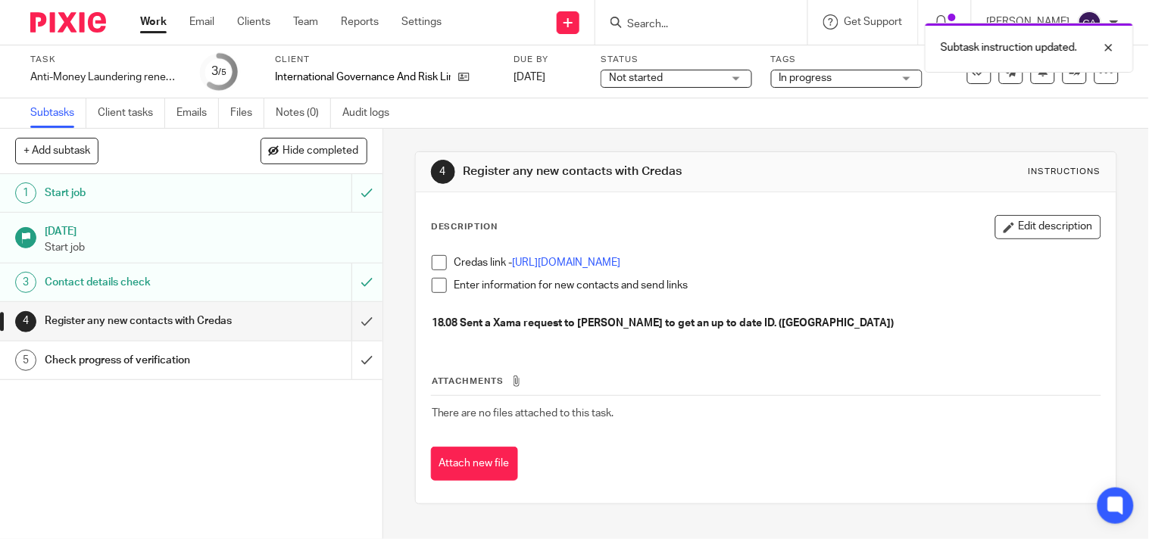
click at [155, 17] on link "Work" at bounding box center [153, 21] width 27 height 15
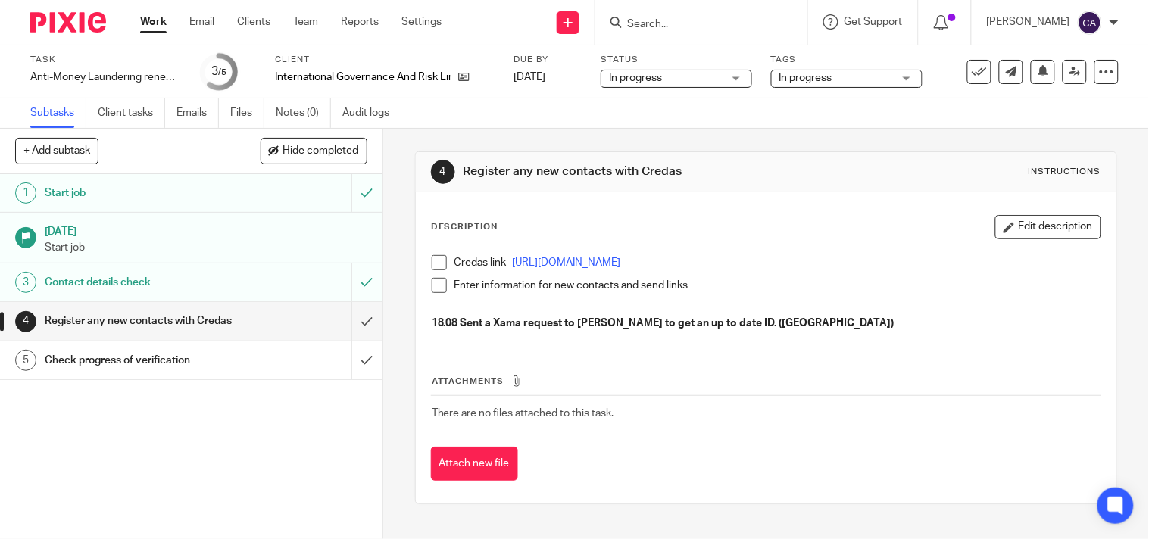
click at [157, 16] on link "Work" at bounding box center [153, 21] width 27 height 15
